Goal: Task Accomplishment & Management: Complete application form

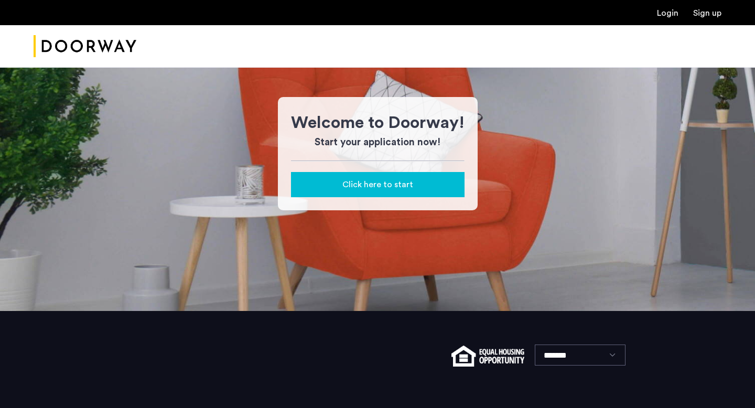
scroll to position [71, 0]
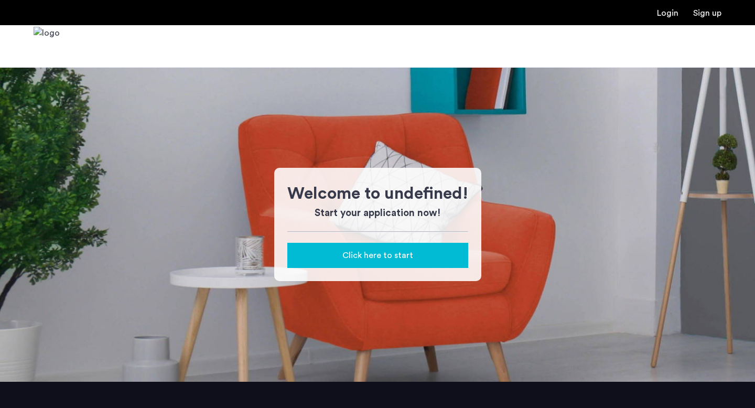
click at [392, 188] on h1 "Welcome to undefined!" at bounding box center [377, 193] width 181 height 25
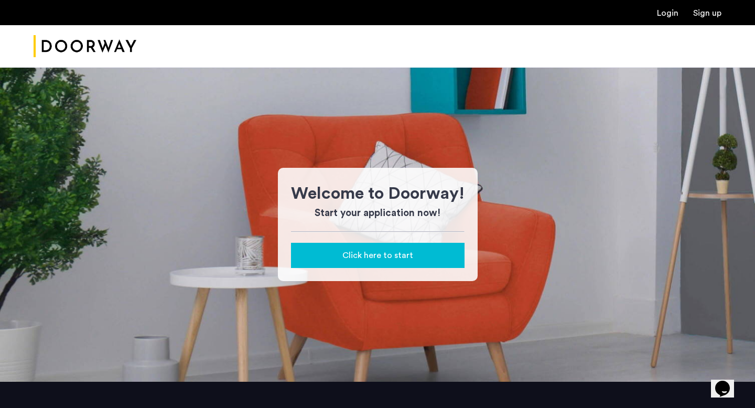
click at [391, 256] on span "Click here to start" at bounding box center [377, 255] width 71 height 13
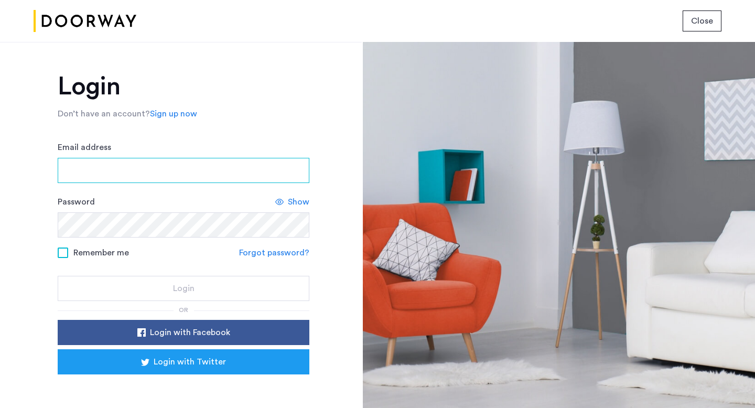
click at [174, 166] on input "Email address" at bounding box center [184, 170] width 252 height 25
type input "**********"
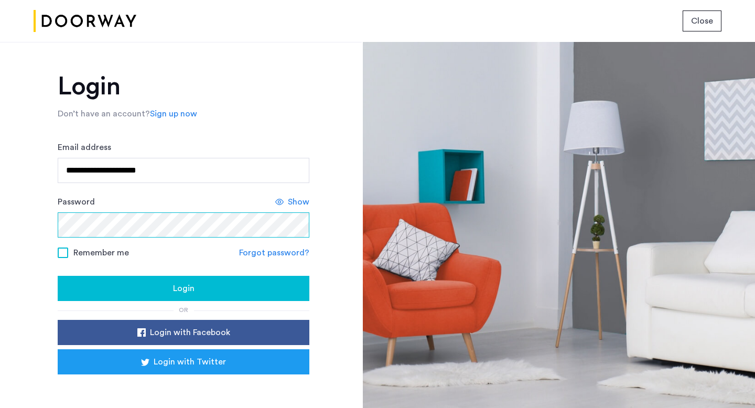
click at [58, 276] on button "Login" at bounding box center [184, 288] width 252 height 25
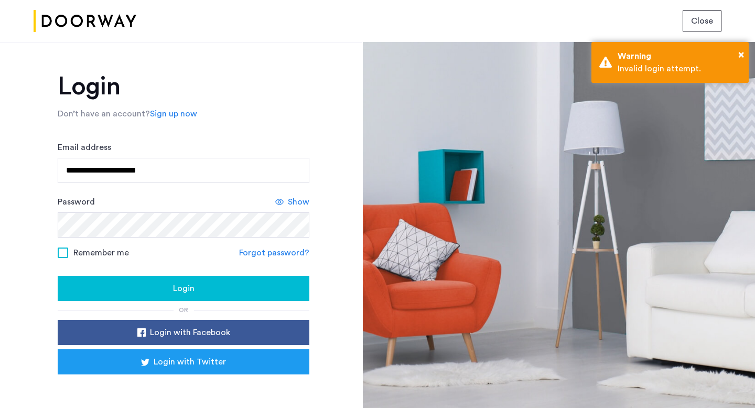
click at [285, 200] on div "Show" at bounding box center [292, 201] width 34 height 13
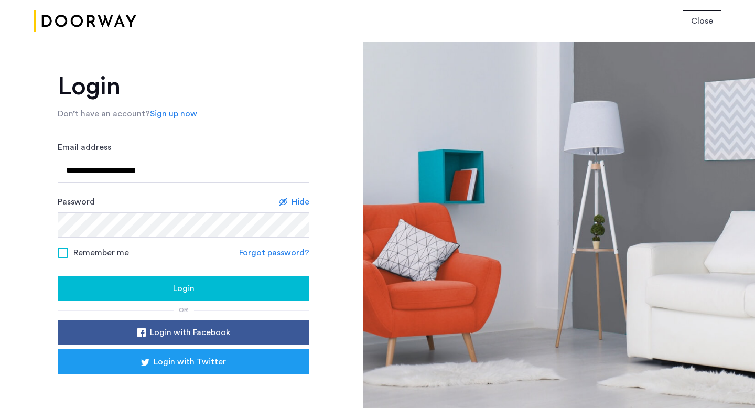
click at [198, 287] on div "Login" at bounding box center [183, 288] width 235 height 13
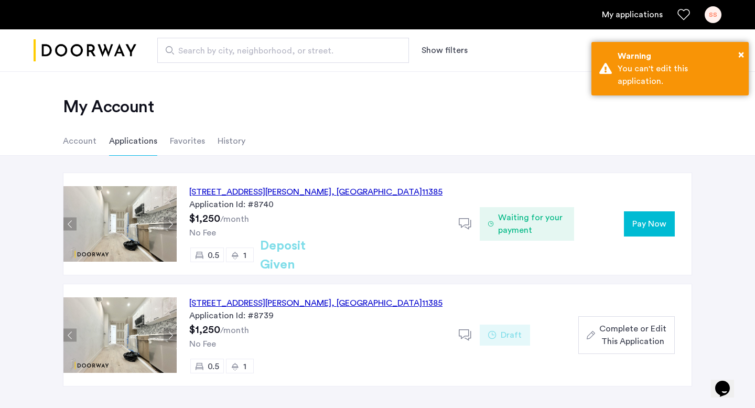
click at [529, 226] on span "Waiting for your payment" at bounding box center [532, 223] width 68 height 25
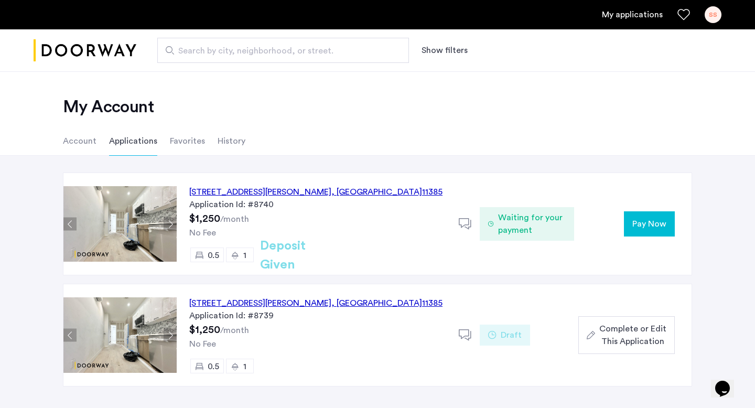
click at [646, 227] on span "Pay Now" at bounding box center [649, 223] width 34 height 13
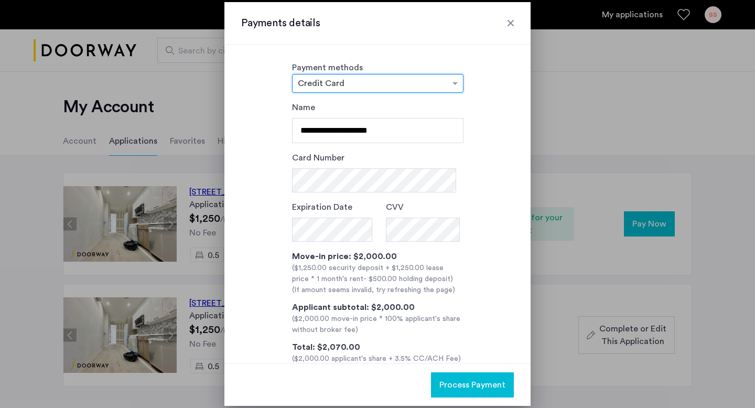
click at [512, 20] on div at bounding box center [510, 23] width 10 height 10
